Goal: Complete application form

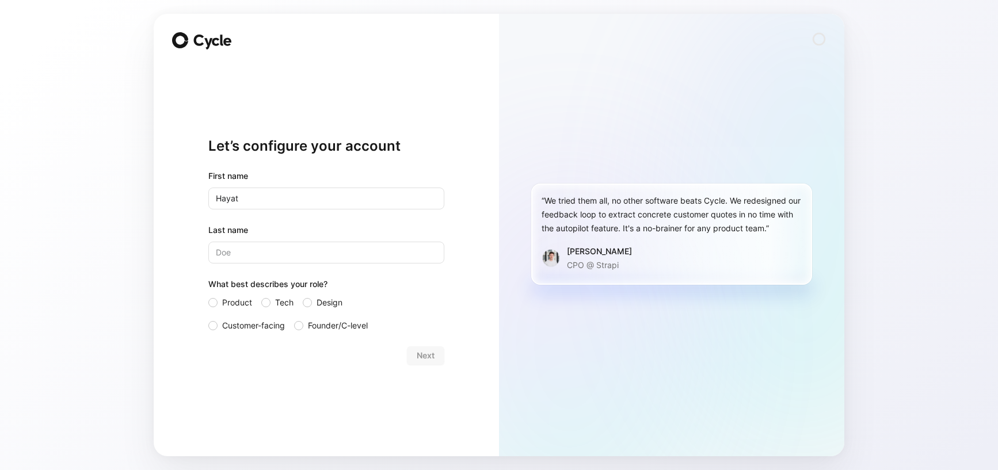
type input "Hayat"
type input "[PERSON_NAME]"
click at [215, 324] on div at bounding box center [212, 325] width 9 height 9
click at [208, 319] on input "Customer-facing" at bounding box center [208, 319] width 0 height 0
click at [428, 358] on span "Next" at bounding box center [426, 356] width 18 height 14
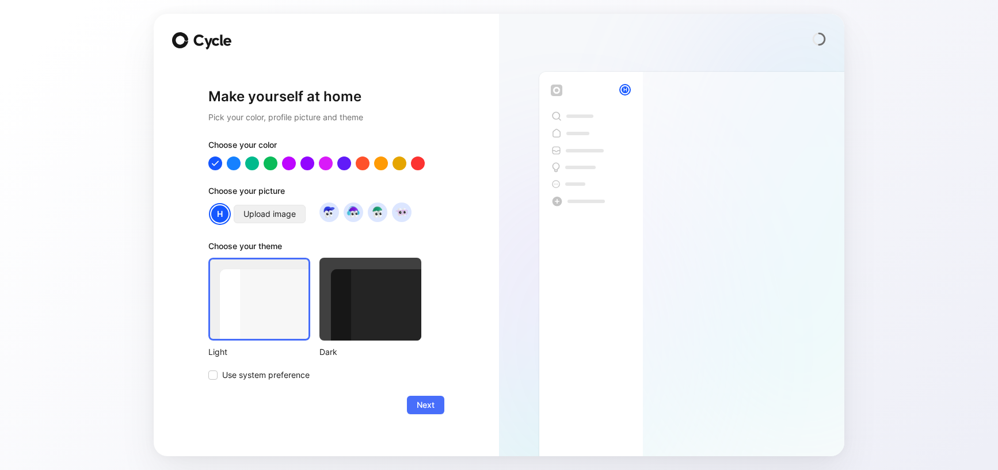
click at [265, 210] on span "Upload image" at bounding box center [269, 214] width 52 height 14
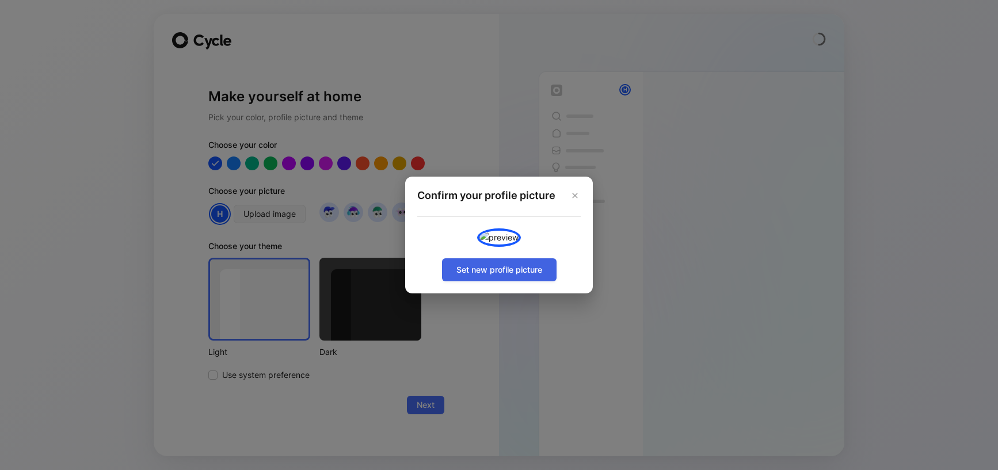
click at [505, 277] on span "Set new profile picture" at bounding box center [499, 270] width 86 height 14
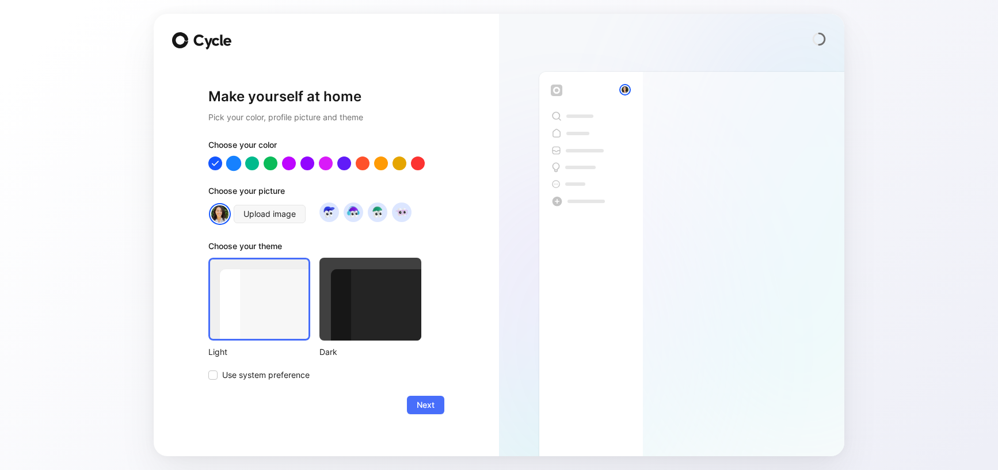
click at [236, 168] on div at bounding box center [233, 162] width 15 height 15
click at [383, 325] on div at bounding box center [370, 299] width 102 height 83
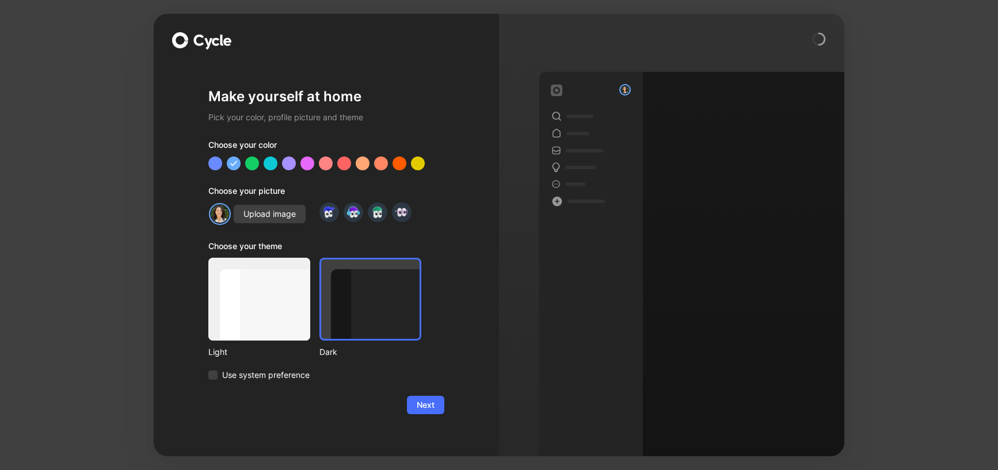
click at [273, 320] on div at bounding box center [259, 299] width 102 height 83
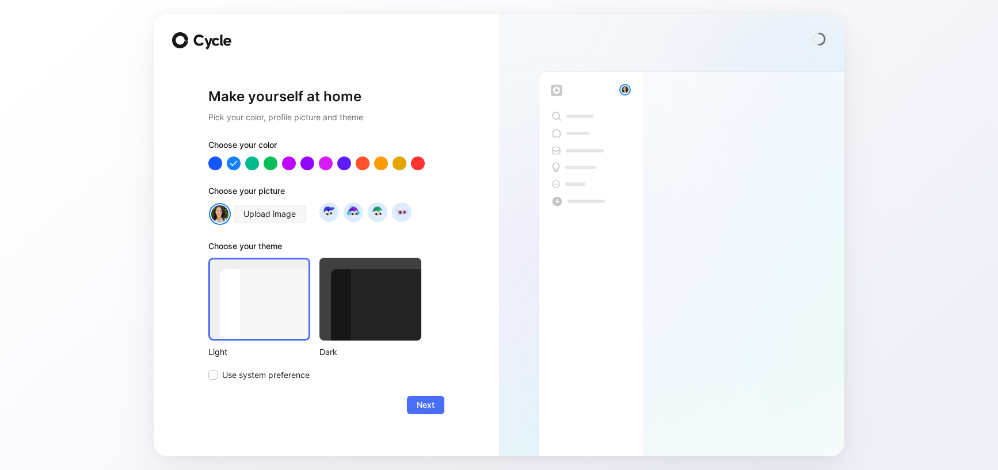
click at [388, 322] on div at bounding box center [370, 299] width 102 height 83
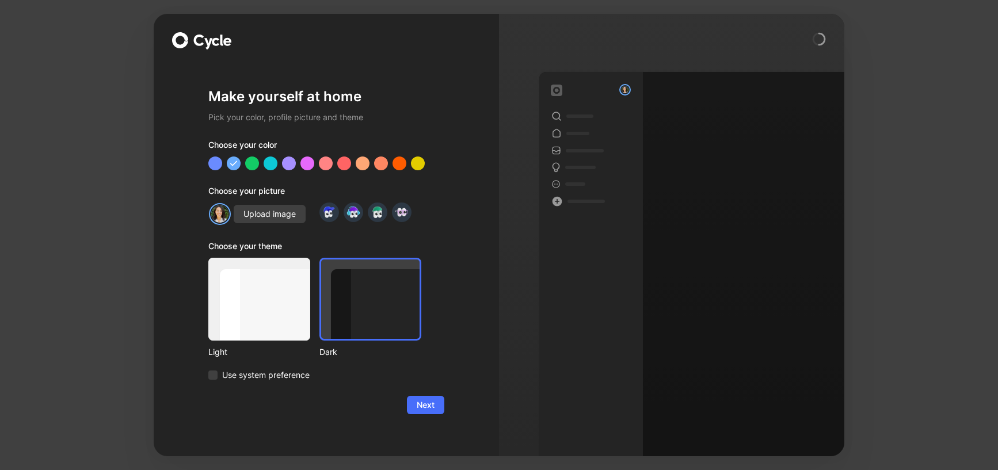
click at [277, 312] on div at bounding box center [259, 299] width 102 height 83
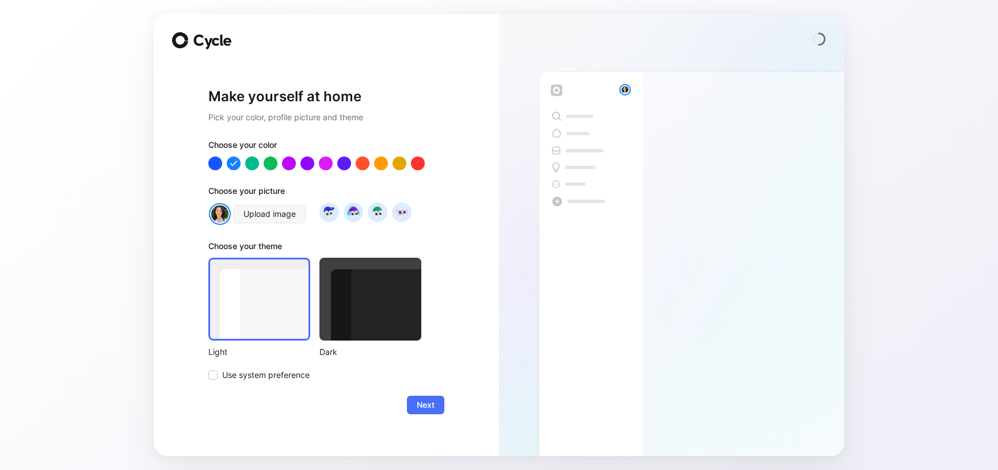
click at [371, 315] on div at bounding box center [370, 299] width 102 height 83
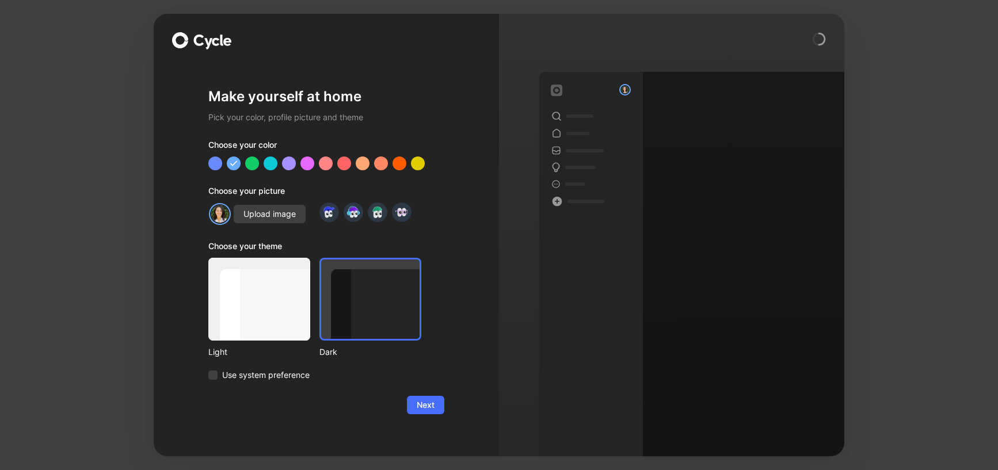
click at [291, 314] on div at bounding box center [259, 299] width 102 height 83
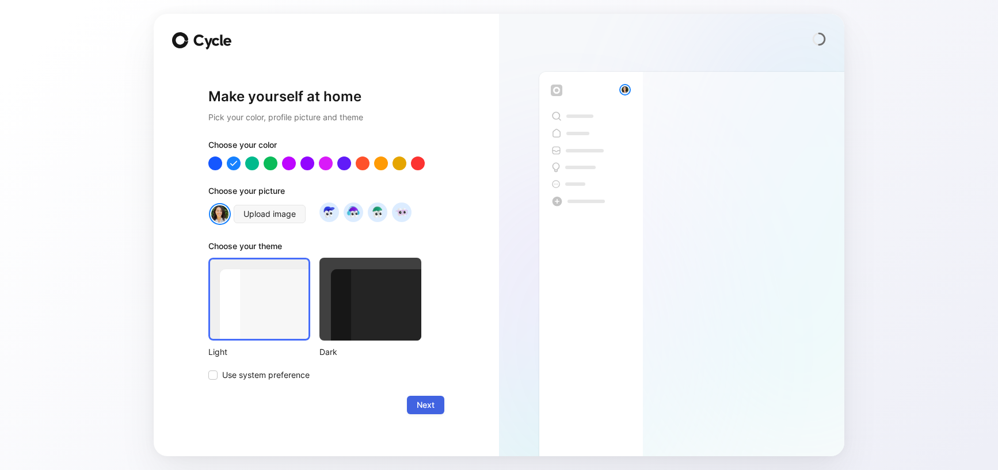
click at [426, 407] on span "Next" at bounding box center [426, 405] width 18 height 14
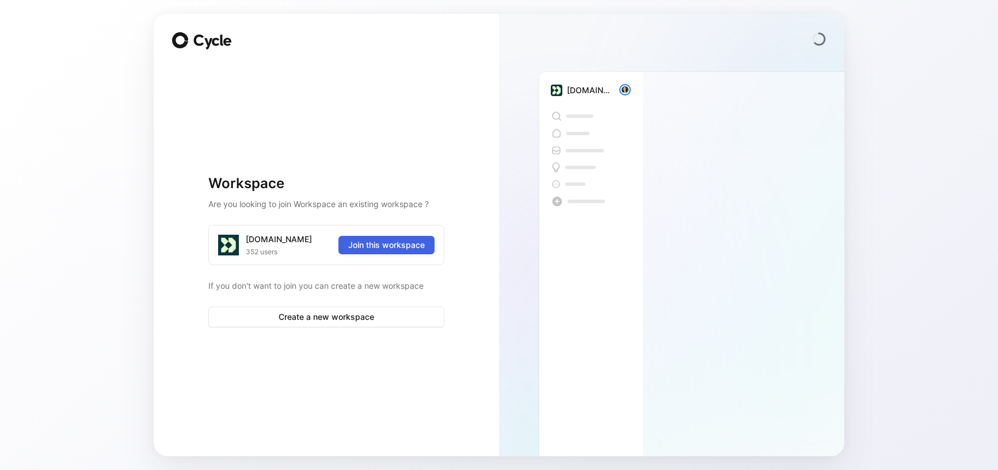
click at [391, 248] on span "Join this workspace" at bounding box center [386, 245] width 77 height 14
